Goal: Check status: Check status

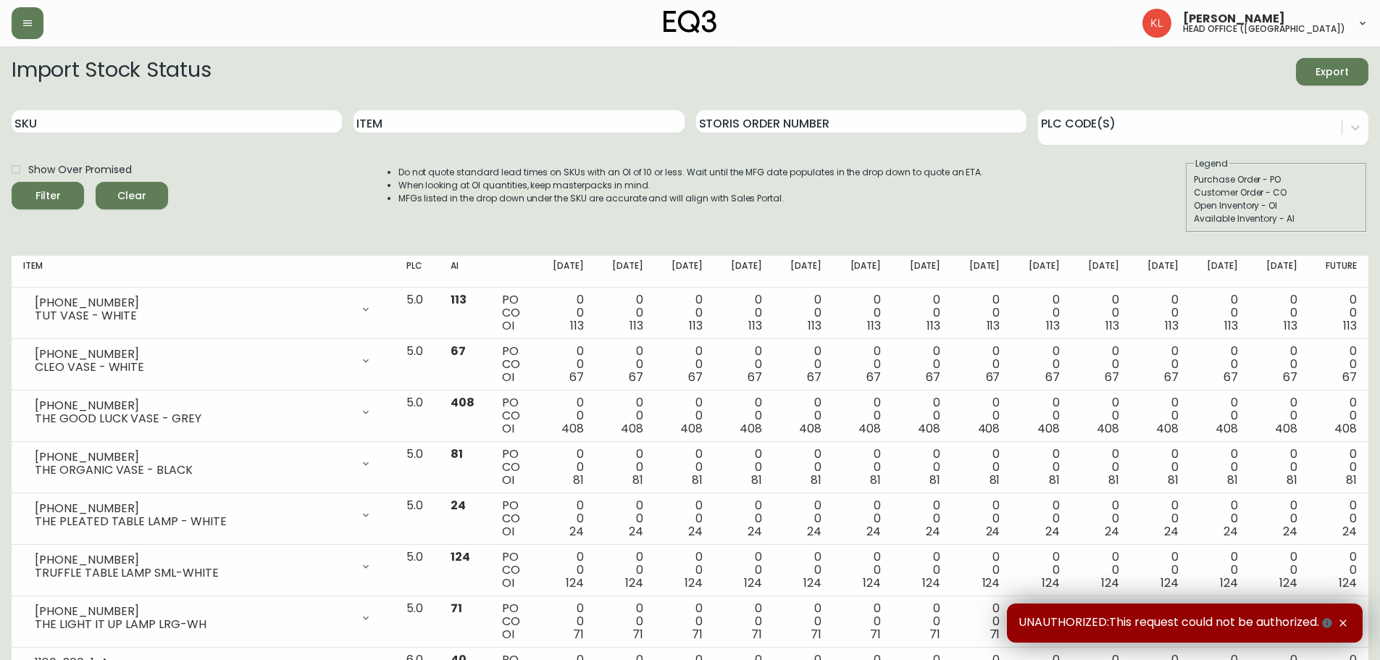
click at [140, 135] on div "SKU" at bounding box center [177, 121] width 330 height 47
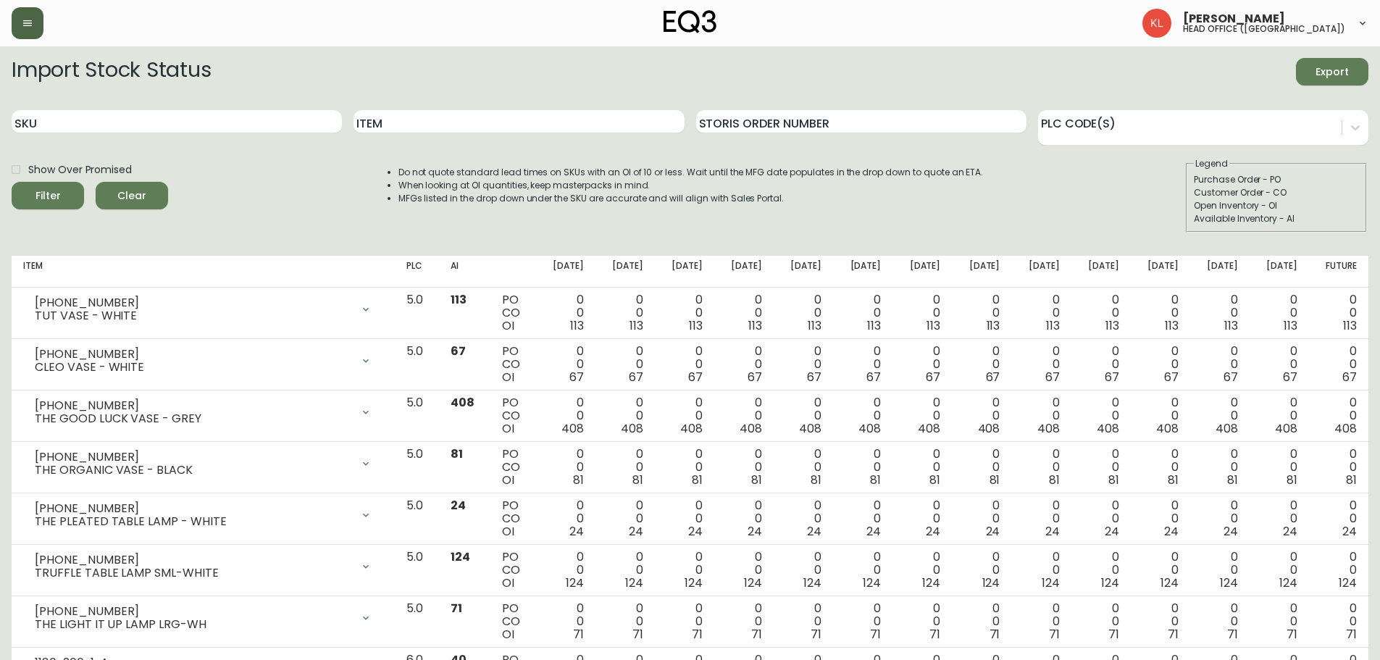
click at [22, 11] on button "button" at bounding box center [28, 23] width 32 height 32
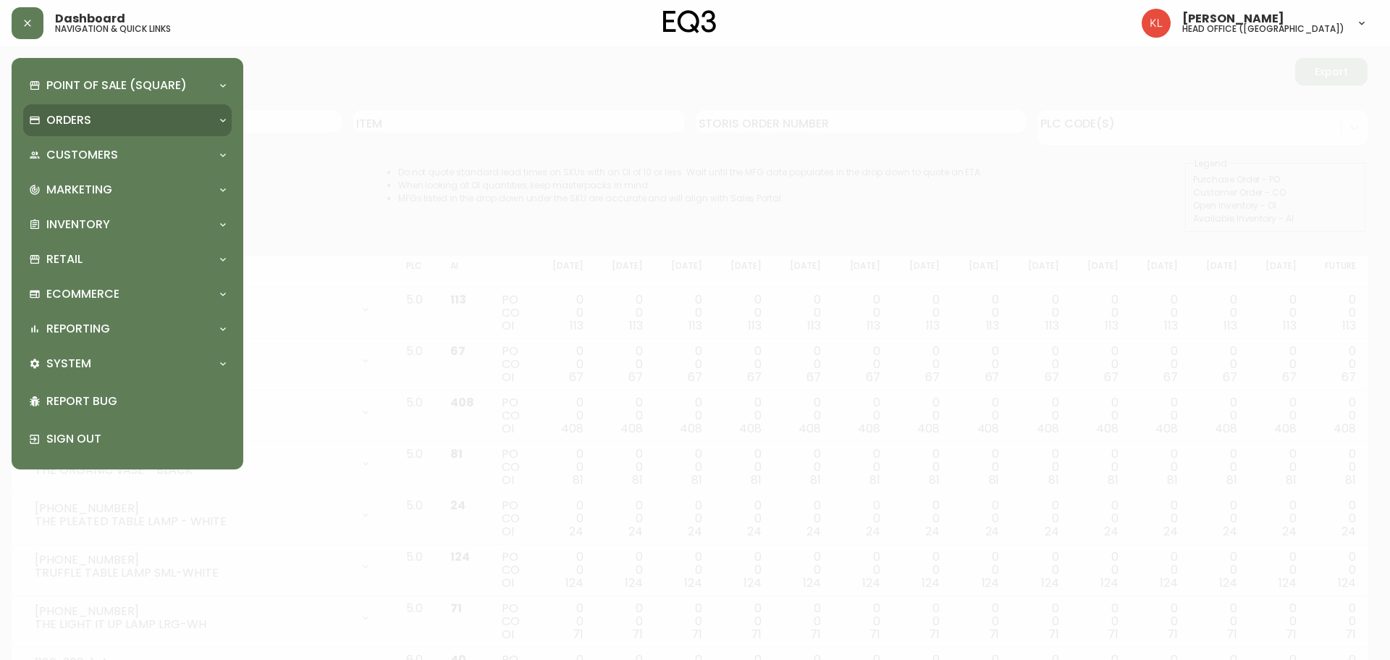
click at [102, 122] on div "Orders" at bounding box center [120, 120] width 183 height 16
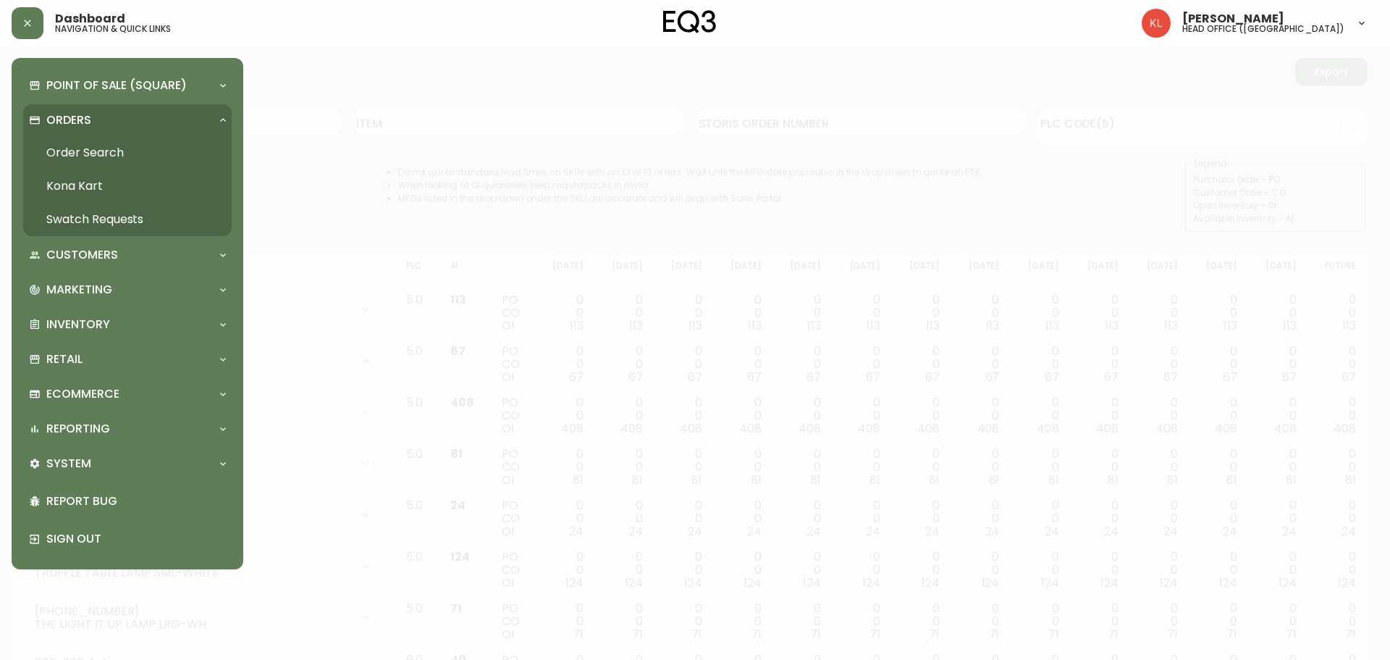
click at [120, 157] on link "Order Search" at bounding box center [127, 152] width 209 height 33
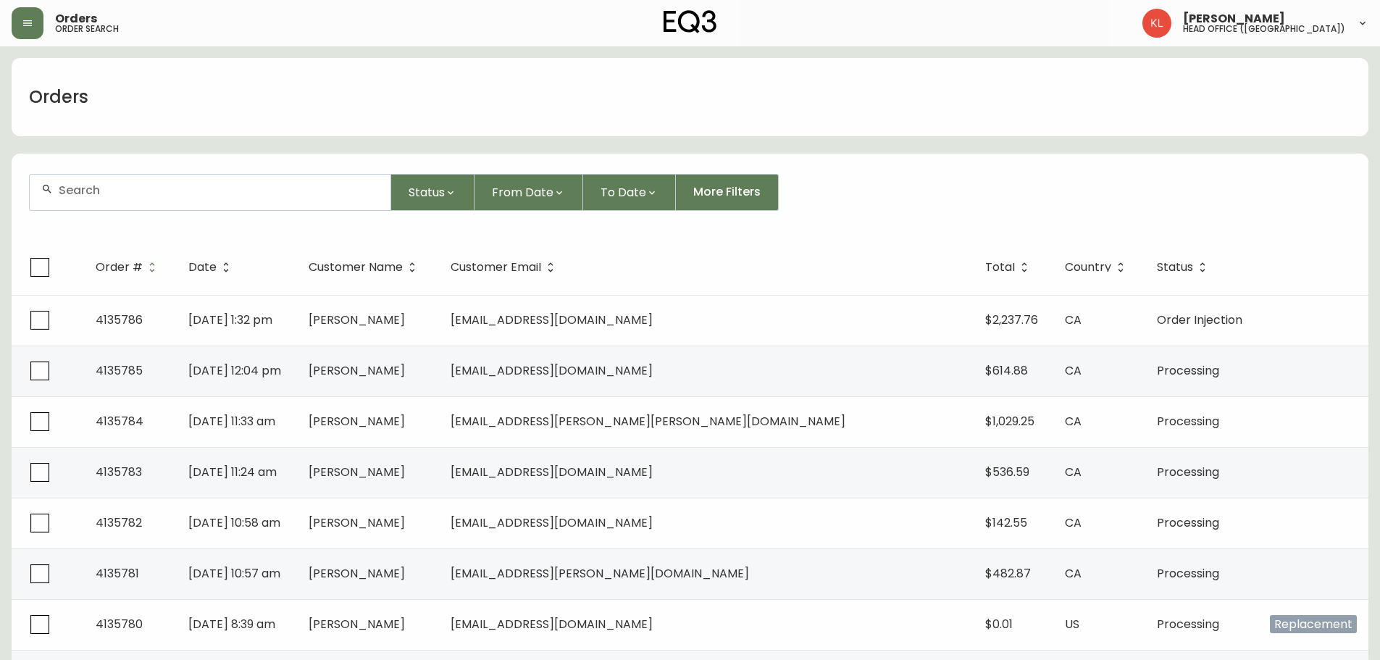
click at [119, 190] on input "text" at bounding box center [219, 190] width 320 height 14
paste input "8551491"
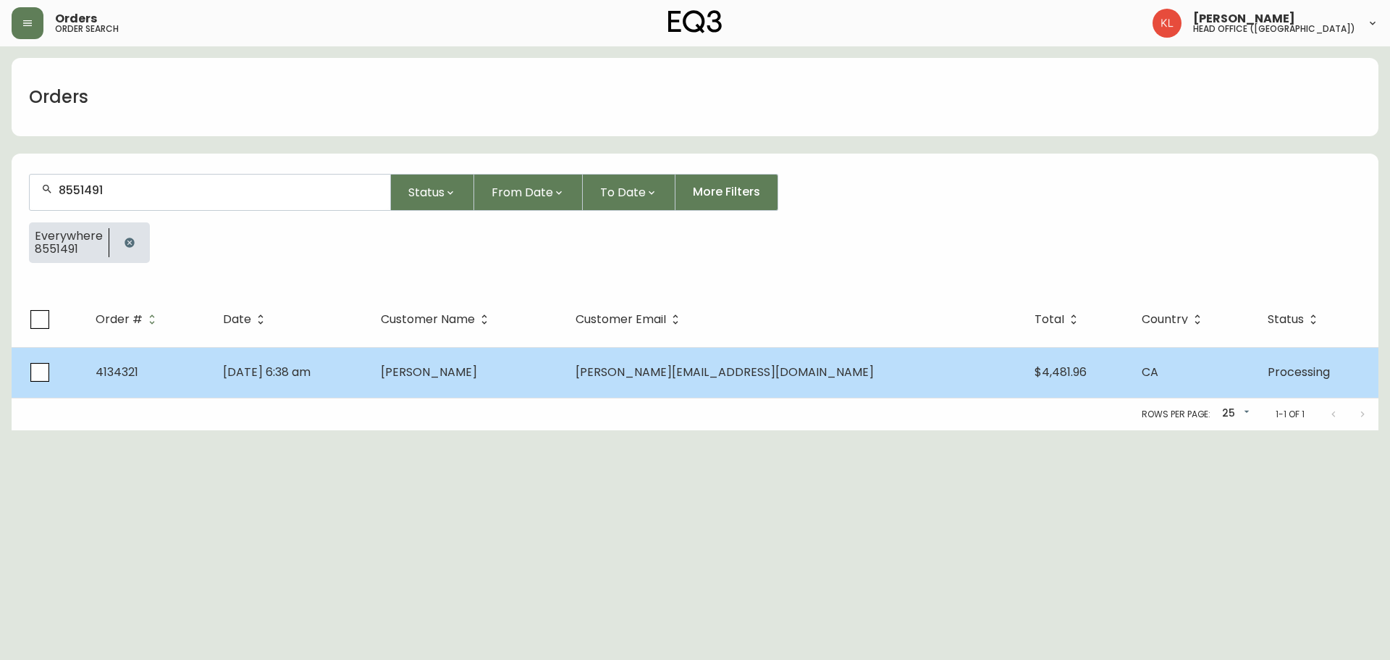
type input "8551491"
click at [370, 366] on td "[DATE] 6:38 am" at bounding box center [290, 372] width 159 height 51
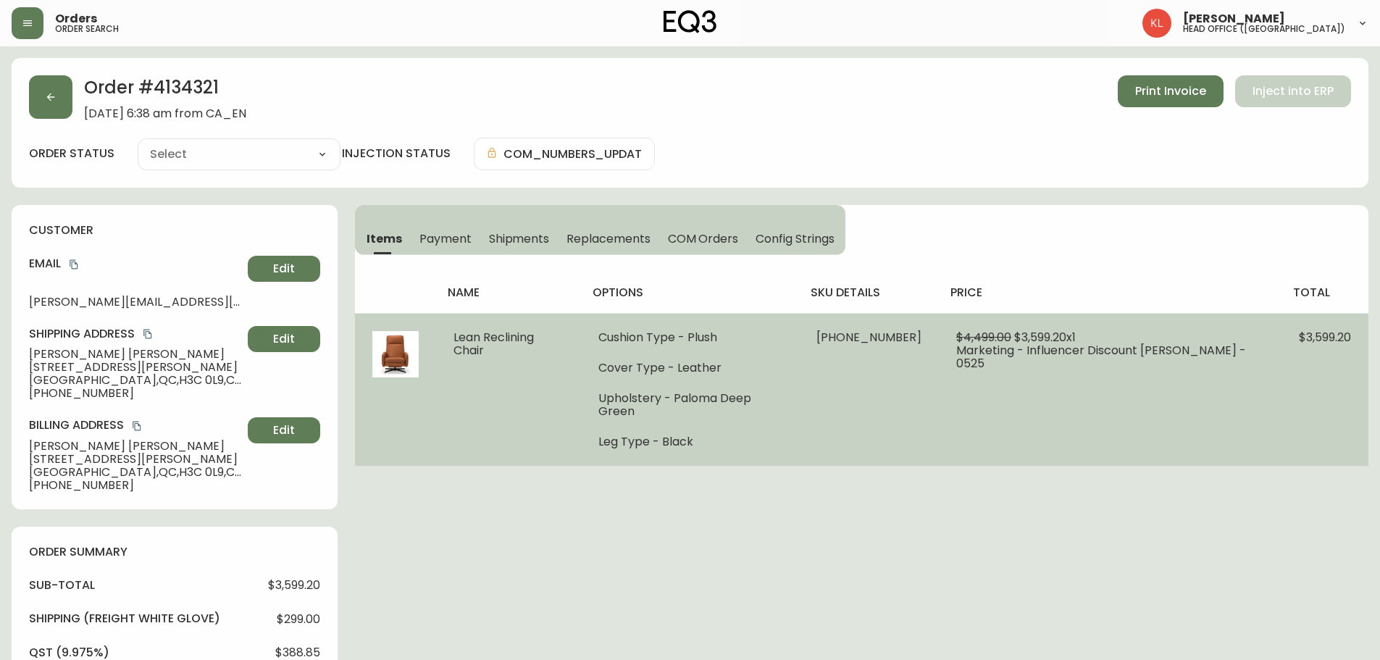
type input "Processing"
select select "PROCESSING"
